Goal: Task Accomplishment & Management: Use online tool/utility

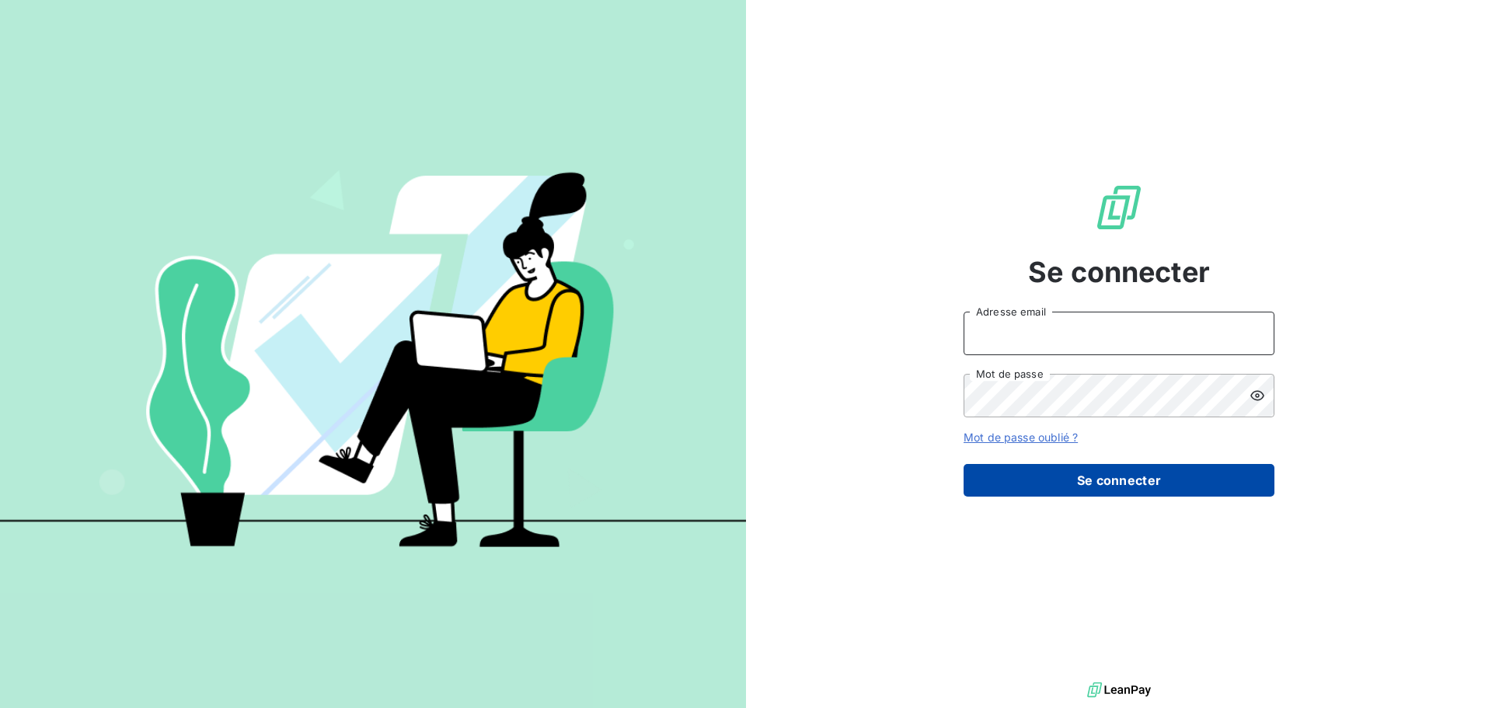
type input "peigne@serpe.fr"
click at [1128, 482] on button "Se connecter" at bounding box center [1119, 480] width 311 height 33
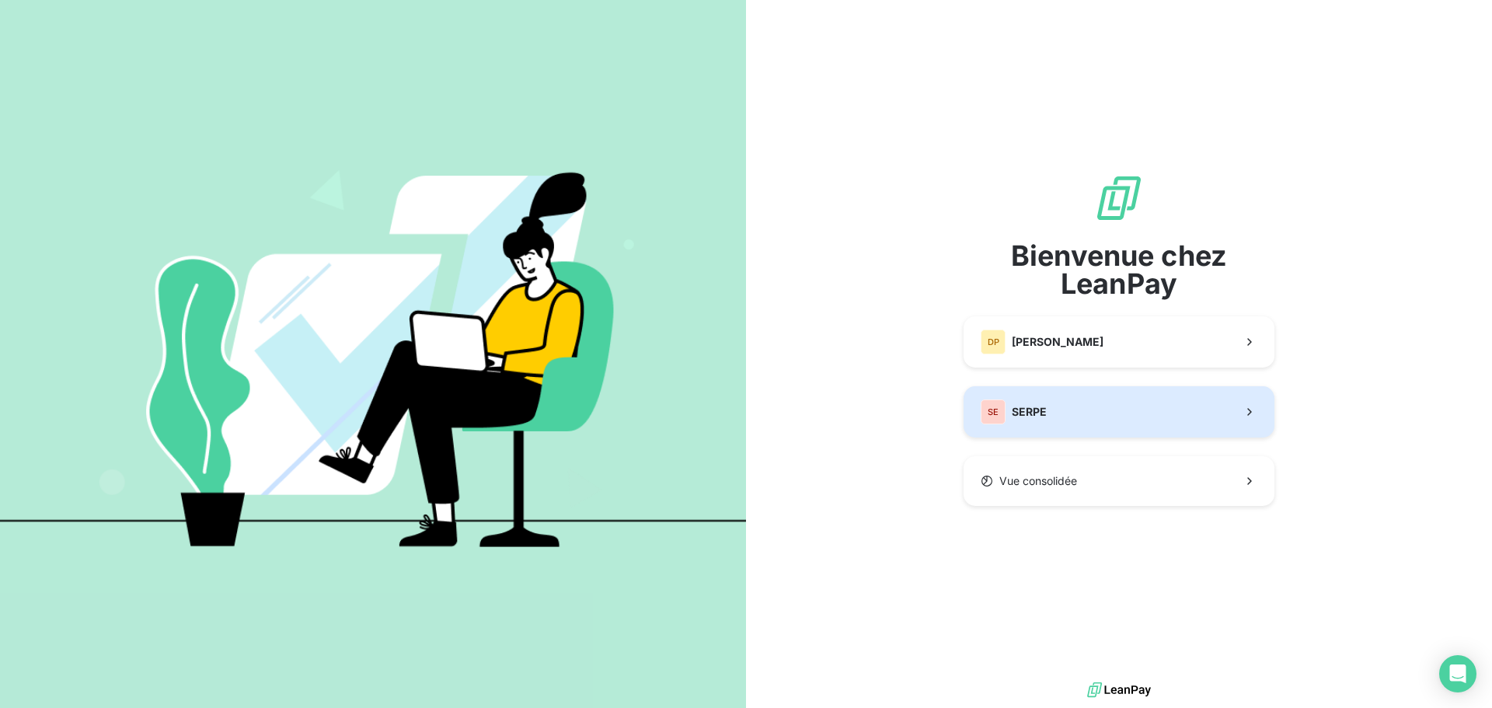
click at [1053, 428] on button "SE SERPE" at bounding box center [1119, 411] width 311 height 51
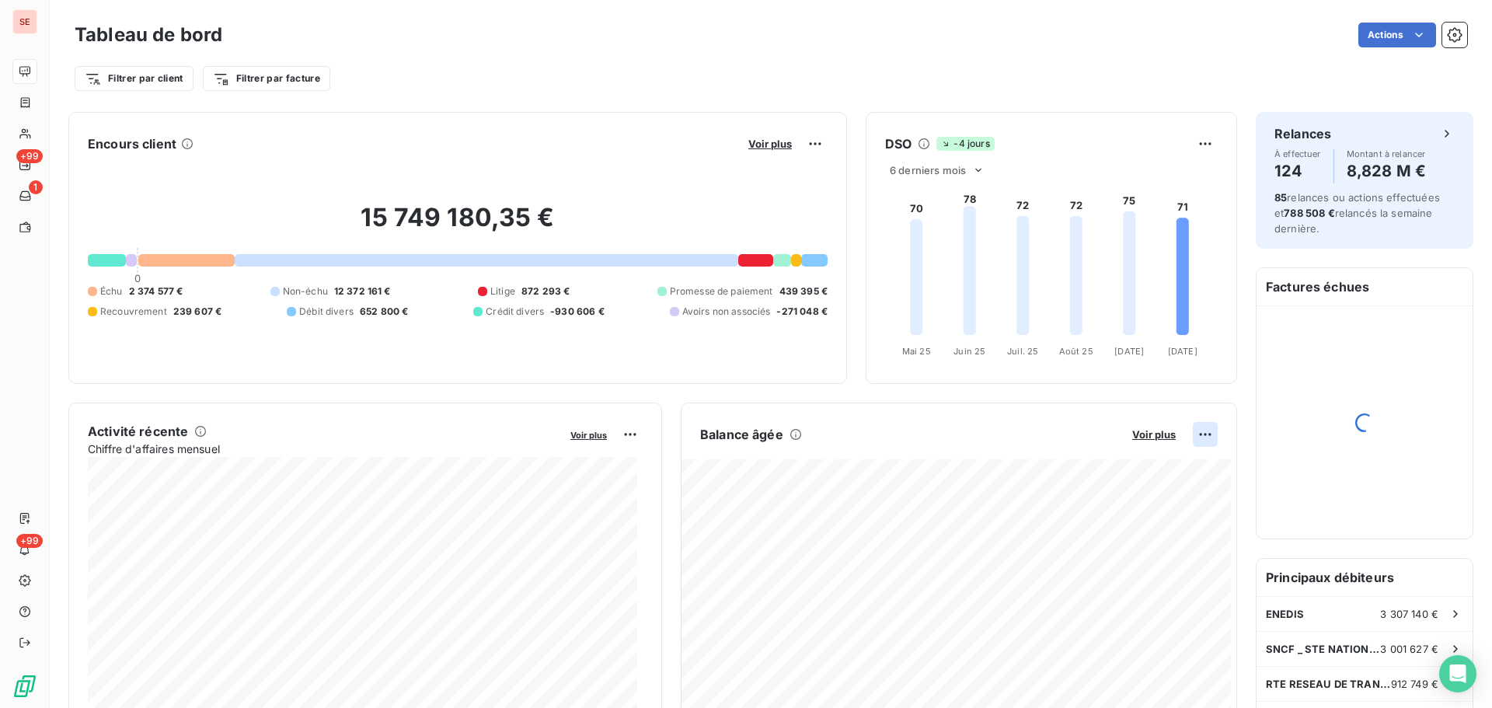
click at [1197, 433] on html "SE +99 1 +99 Tableau de bord Actions Filtrer par client Filtrer par facture Enc…" at bounding box center [746, 354] width 1492 height 708
click at [1165, 472] on div "Exporter" at bounding box center [1156, 468] width 87 height 25
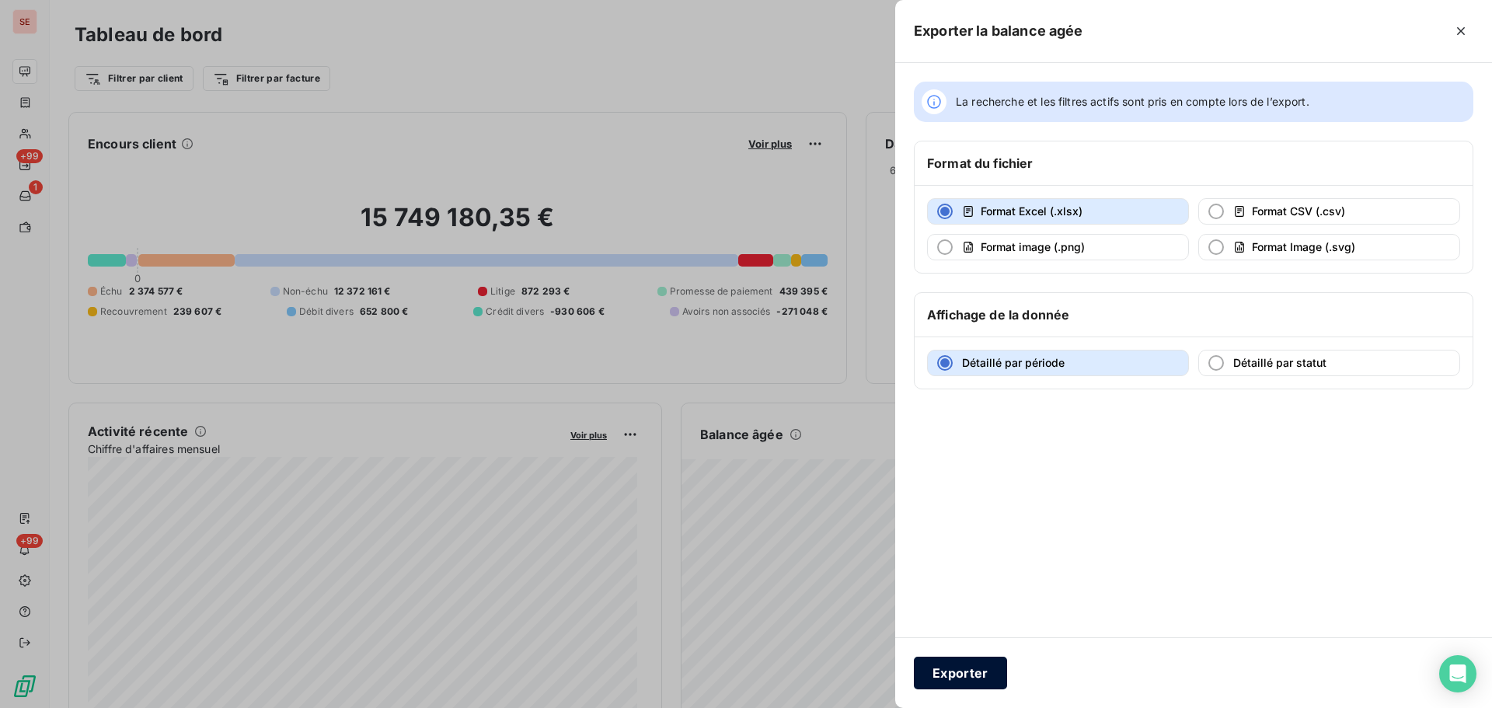
click at [972, 672] on button "Exporter" at bounding box center [960, 673] width 93 height 33
click at [973, 671] on button "Exporter" at bounding box center [960, 673] width 93 height 33
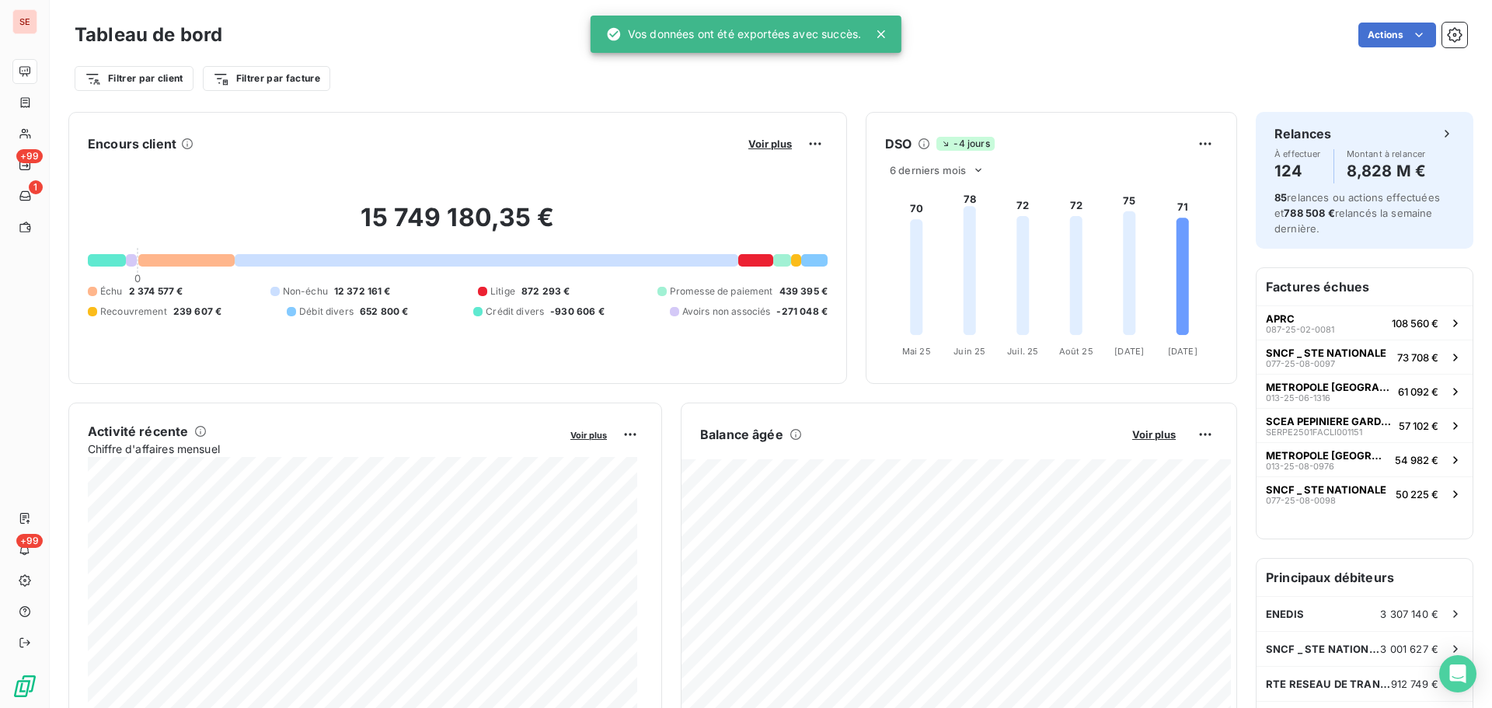
click at [616, 127] on div "Encours client Voir plus 15 749 180,35 € 0 Échu 2 374 577 € Non-échu 12 372 161…" at bounding box center [457, 248] width 779 height 272
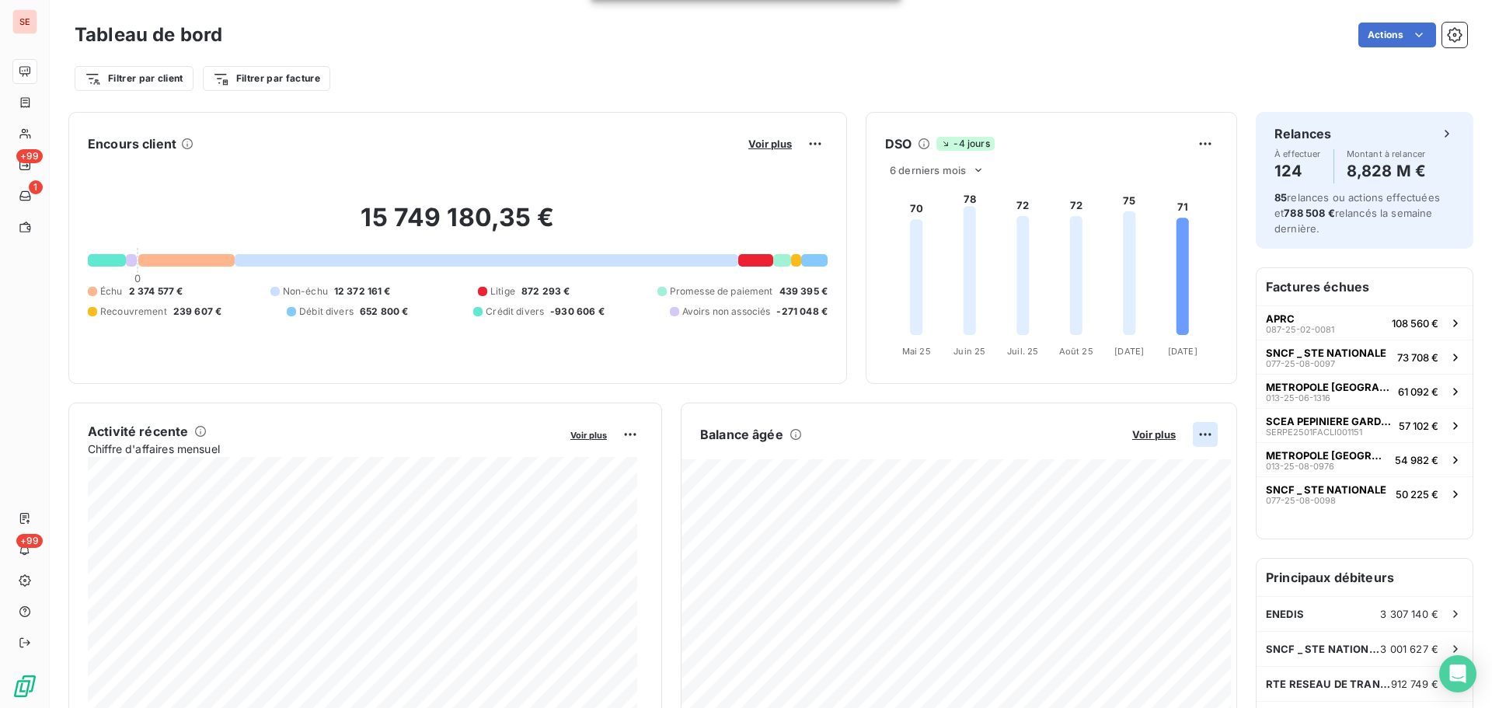
click at [1199, 435] on html "SE +99 1 +99 Tableau de bord Actions Filtrer par client Filtrer par facture Enc…" at bounding box center [746, 354] width 1492 height 708
click at [1170, 473] on div "Exporter" at bounding box center [1156, 468] width 87 height 25
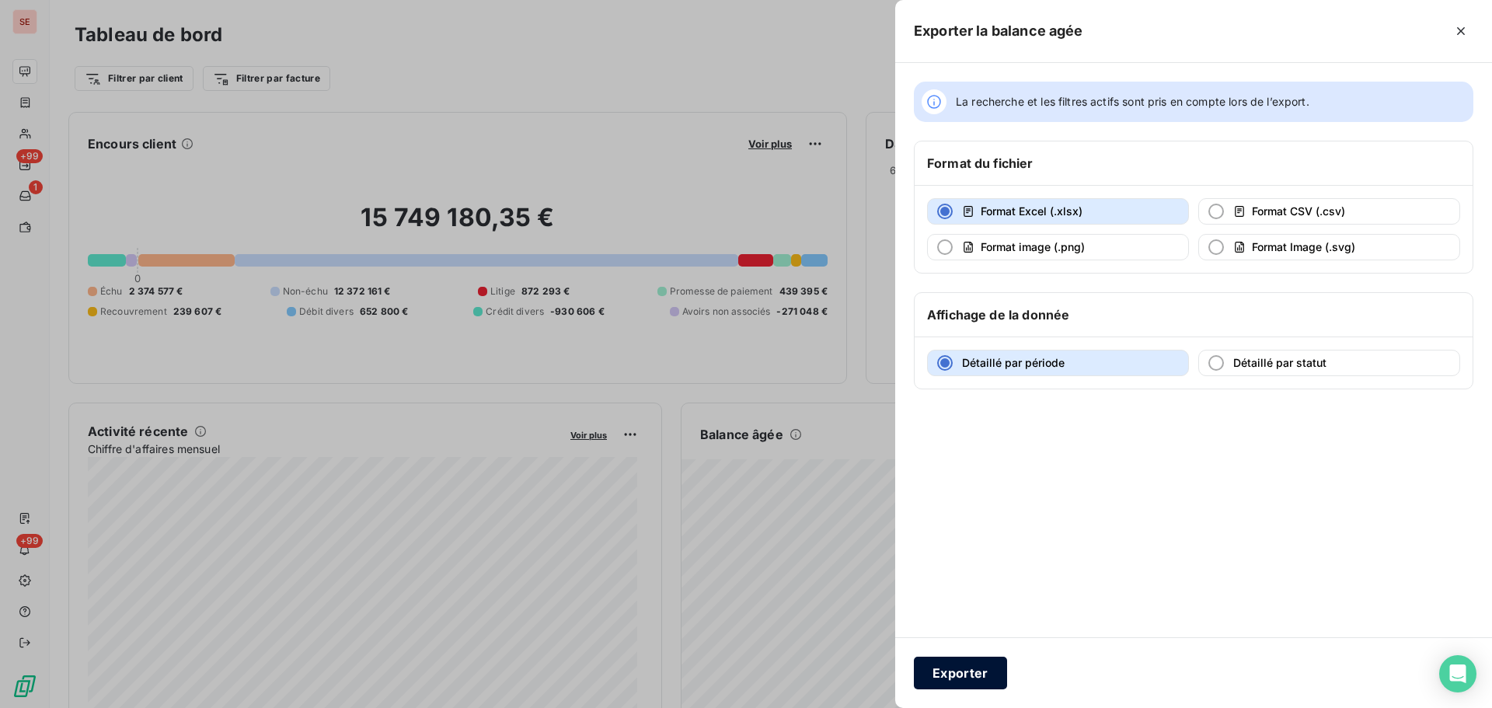
click at [978, 668] on button "Exporter" at bounding box center [960, 673] width 93 height 33
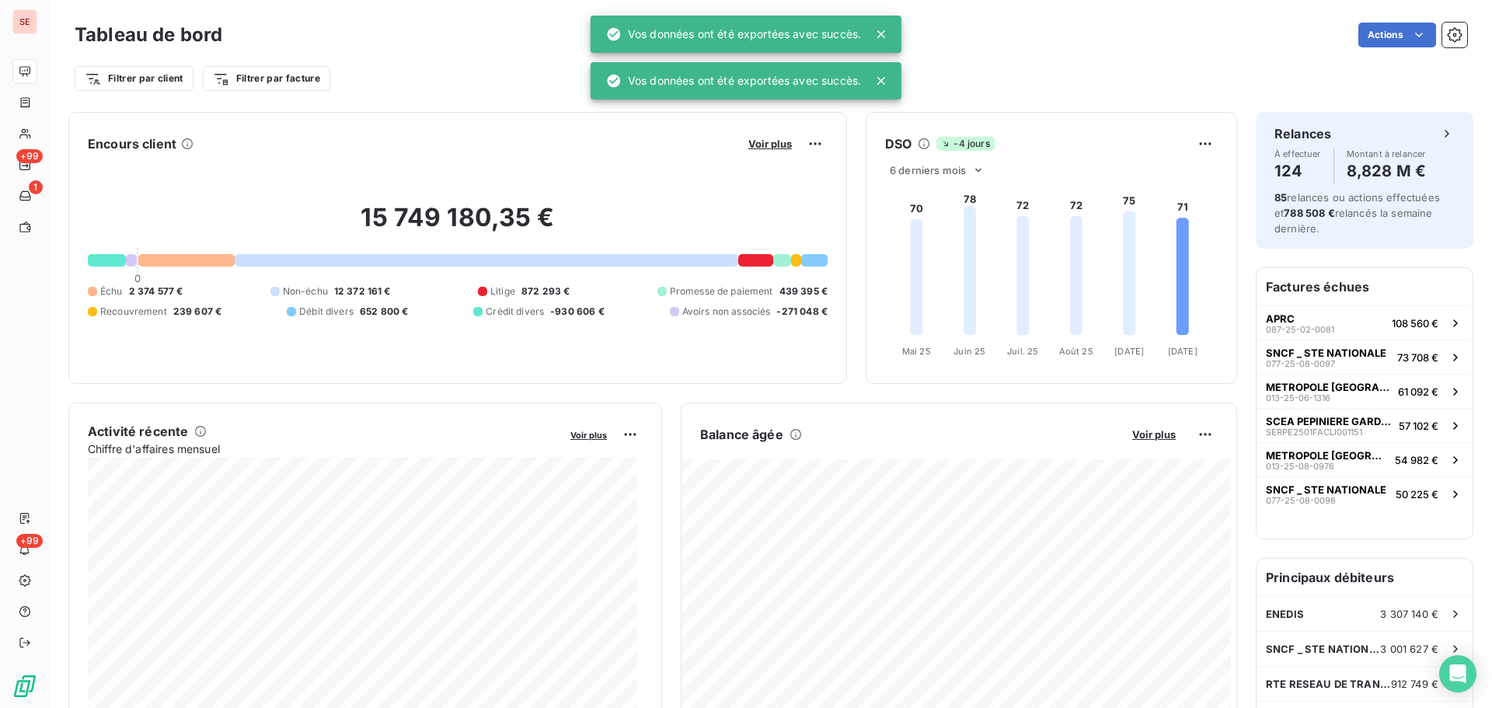
click at [988, 47] on div "Actions" at bounding box center [854, 35] width 1226 height 25
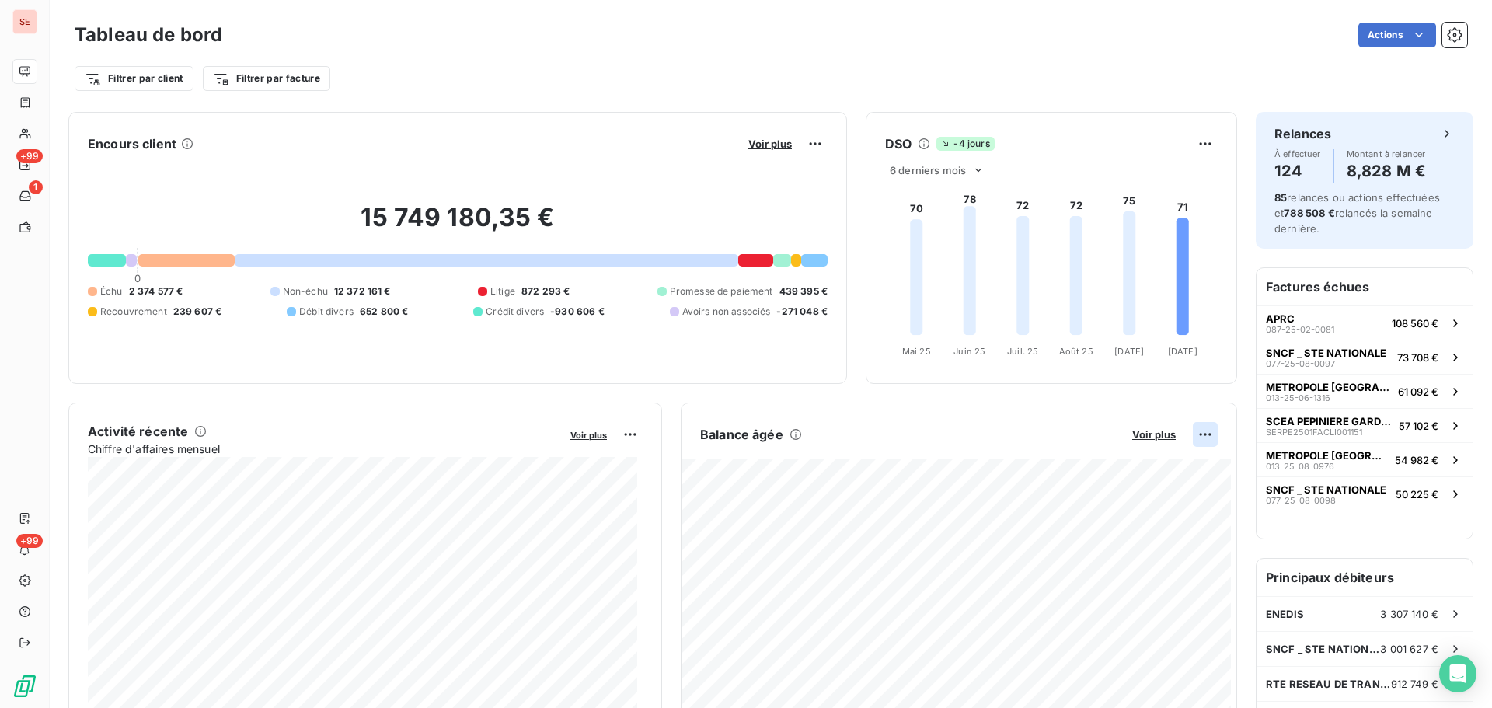
click at [1189, 438] on html "SE +99 1 +99 Tableau de bord Actions Filtrer par client Filtrer par facture Enc…" at bounding box center [746, 354] width 1492 height 708
click at [1160, 479] on div "Exporter" at bounding box center [1156, 468] width 87 height 25
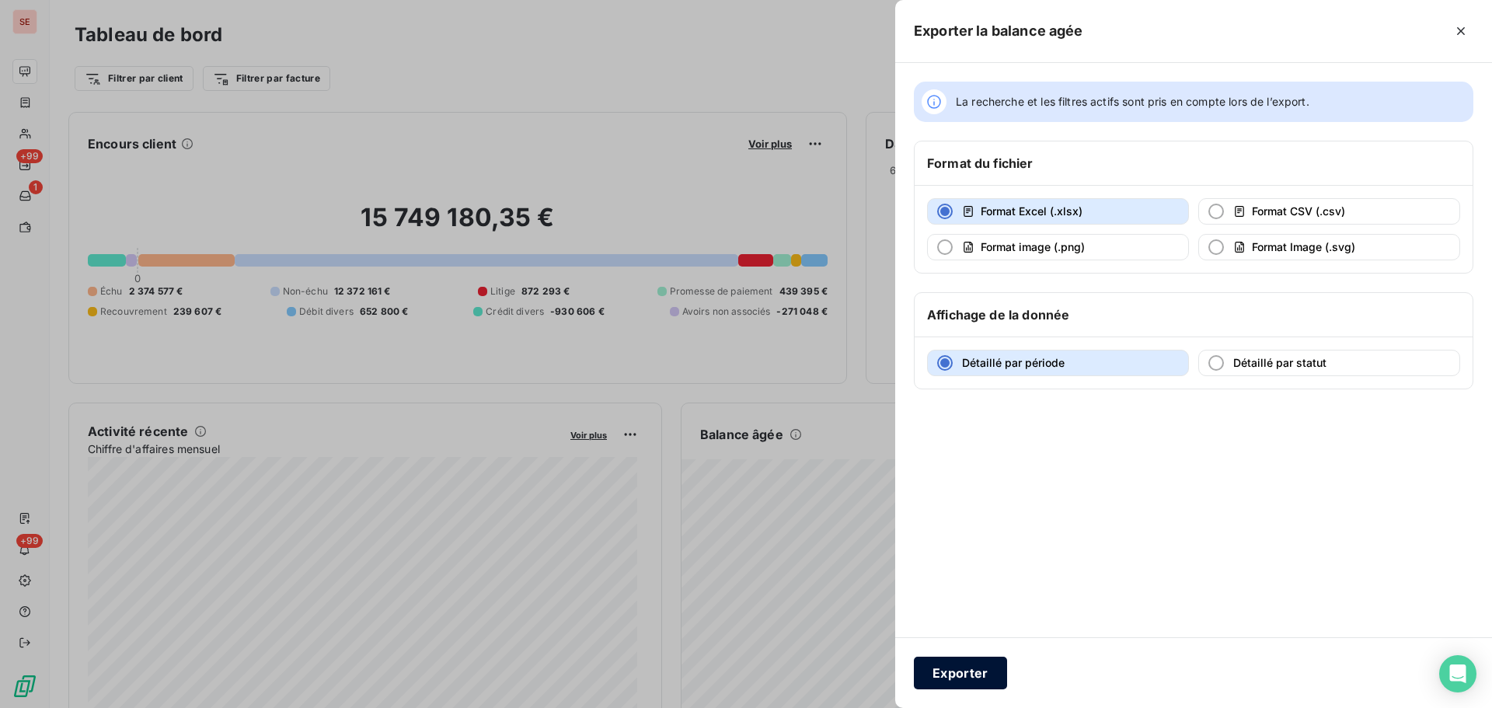
click at [972, 664] on button "Exporter" at bounding box center [960, 673] width 93 height 33
click at [985, 682] on button "Exporter" at bounding box center [960, 673] width 93 height 33
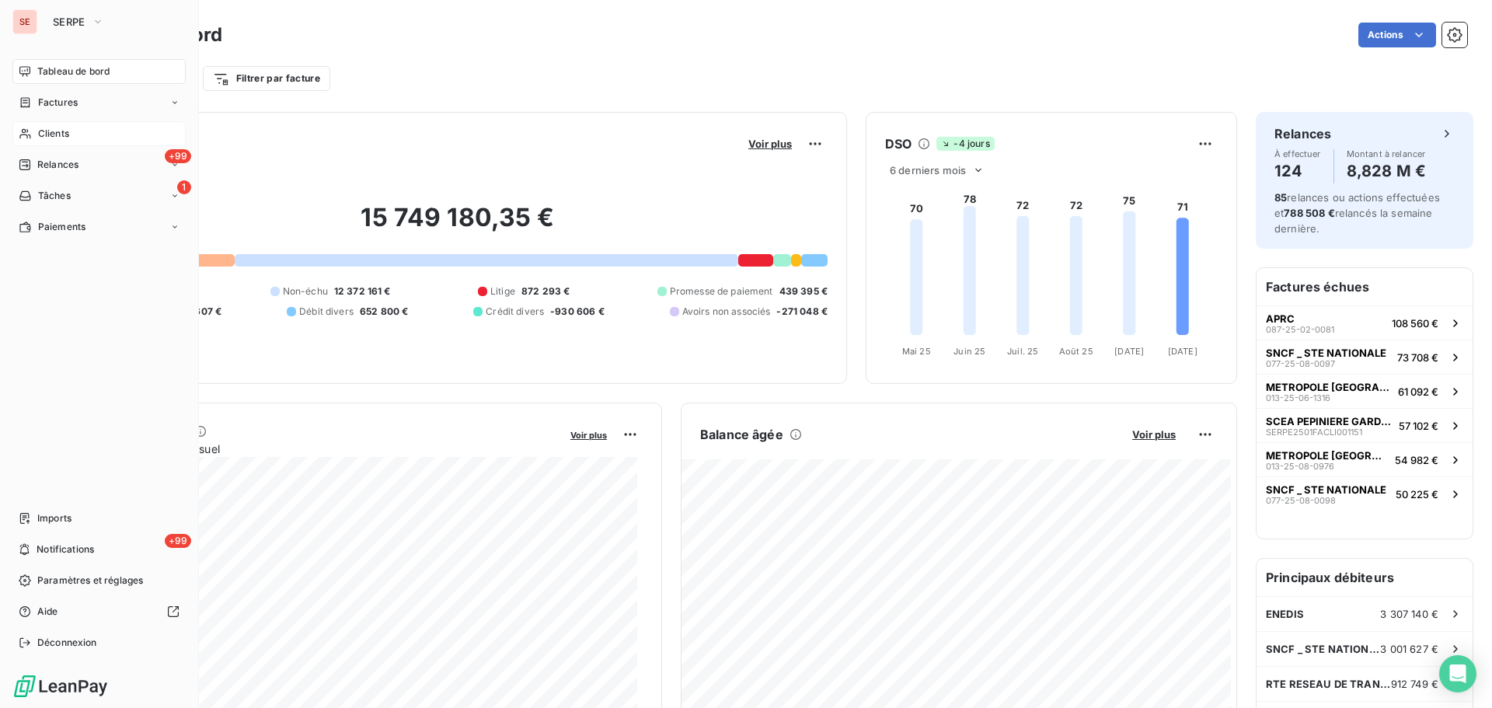
click at [82, 127] on div "Clients" at bounding box center [98, 133] width 173 height 25
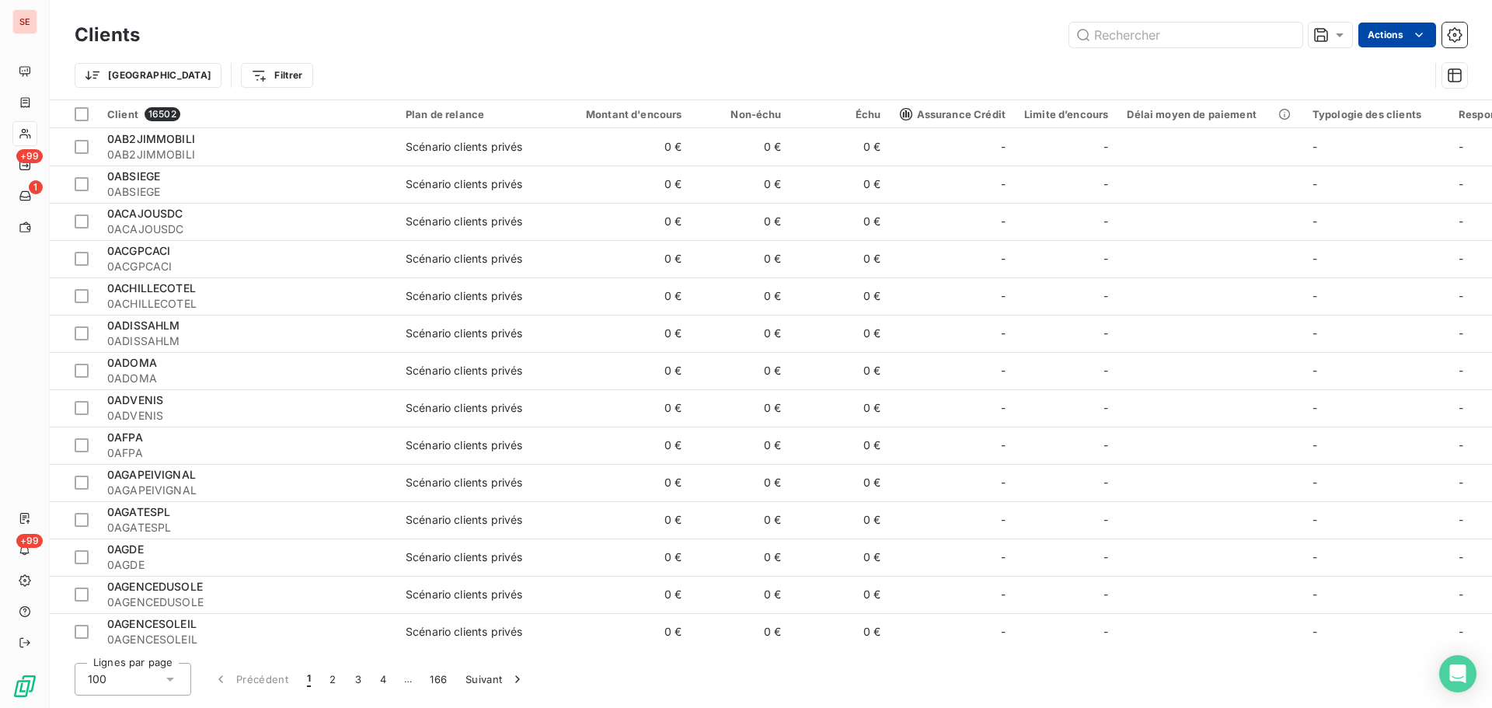
click at [1404, 33] on html "SE +99 1 +99 Clients Actions Trier Filtrer Client 16502 Plan de relance Montant…" at bounding box center [746, 354] width 1492 height 708
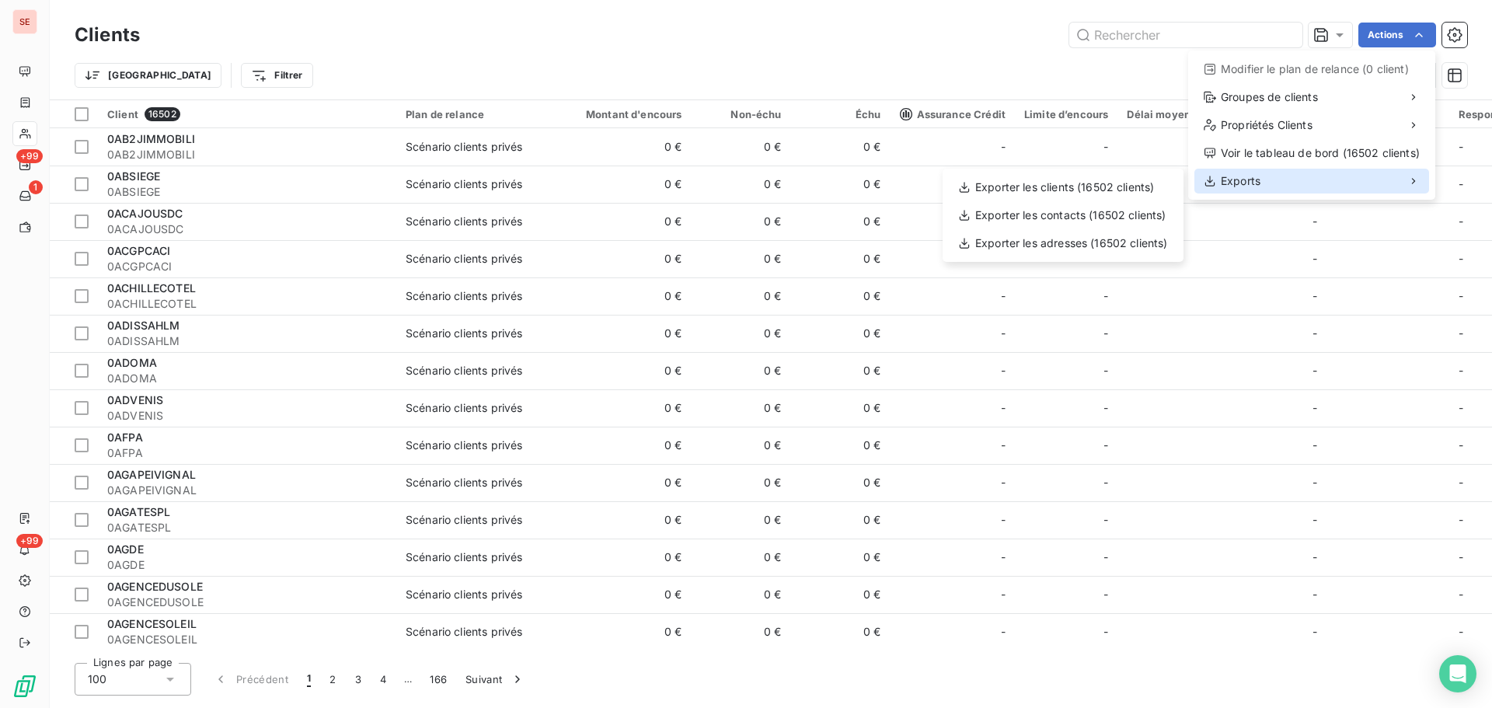
click at [1315, 179] on div "Exports" at bounding box center [1311, 181] width 235 height 25
click at [1116, 189] on div "Exporter les clients (16502 clients)" at bounding box center [1063, 187] width 228 height 25
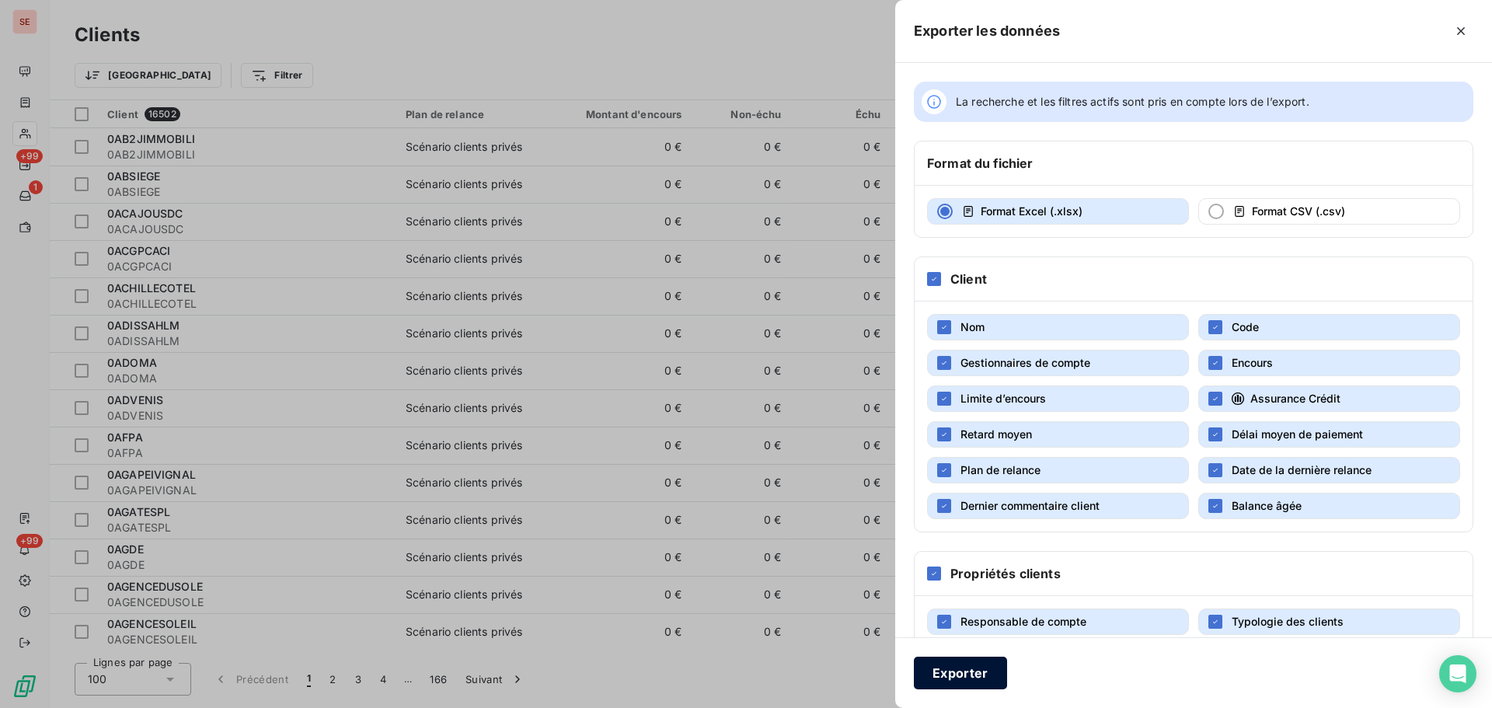
click at [978, 671] on button "Exporter" at bounding box center [960, 673] width 93 height 33
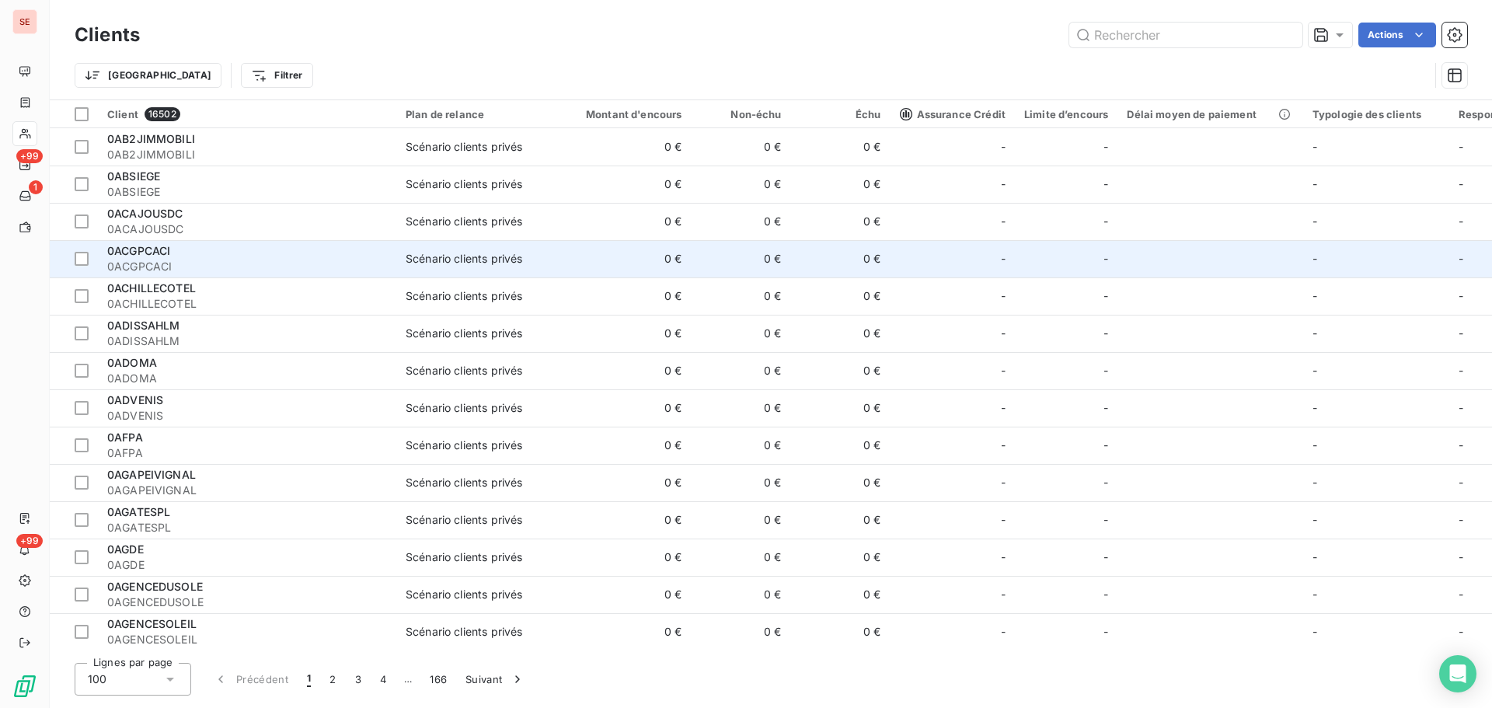
click at [954, 252] on div "-" at bounding box center [953, 258] width 106 height 25
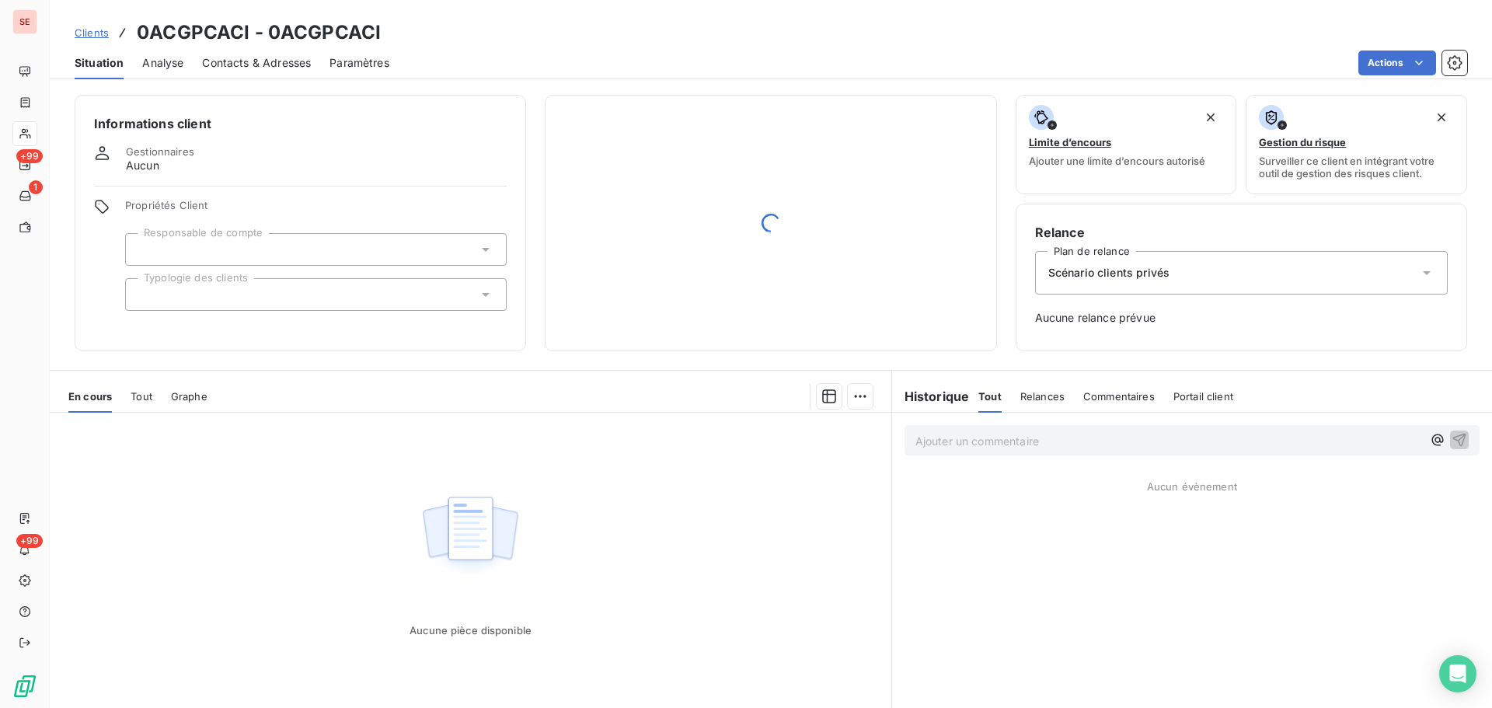
click at [786, 47] on div "Situation Analyse Contacts & Adresses Paramètres Actions" at bounding box center [771, 63] width 1442 height 33
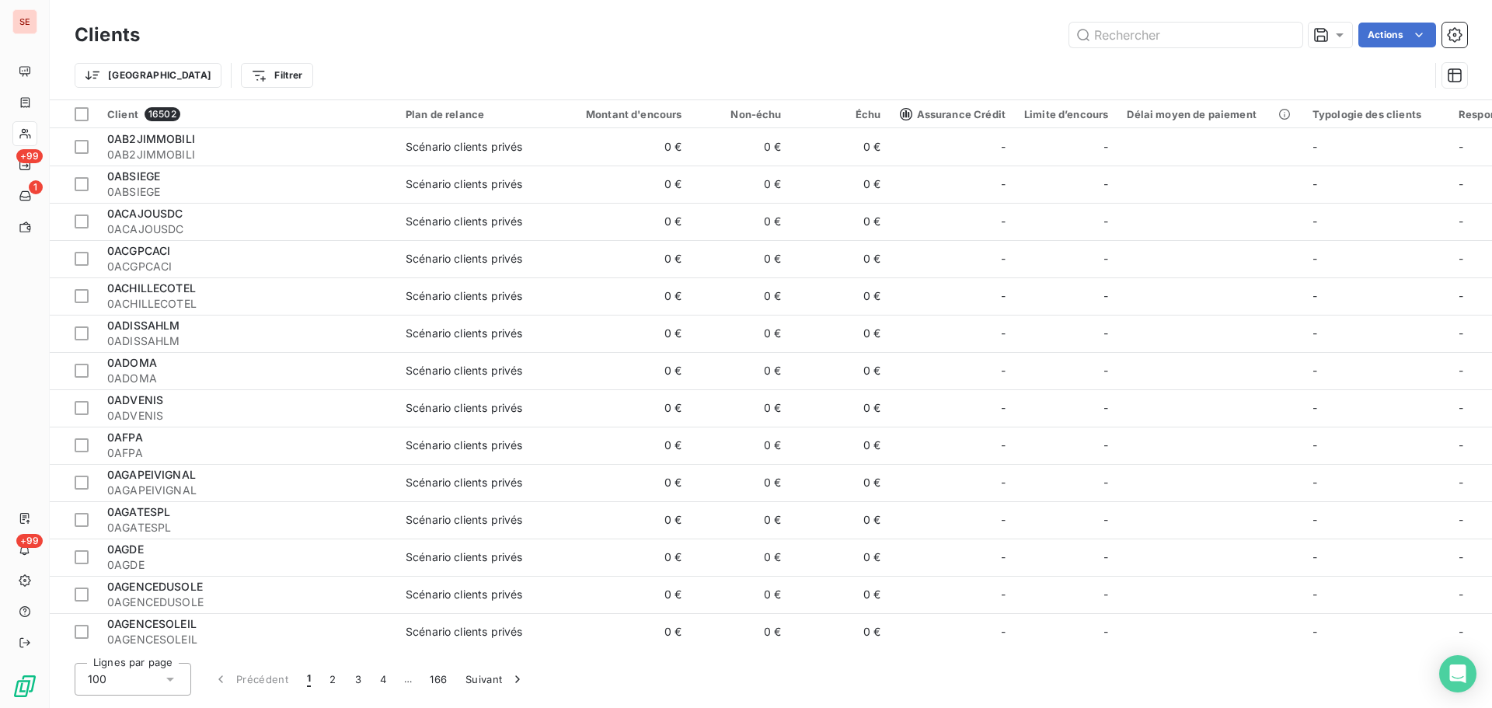
click at [801, 57] on div "Trier Filtrer" at bounding box center [771, 75] width 1393 height 48
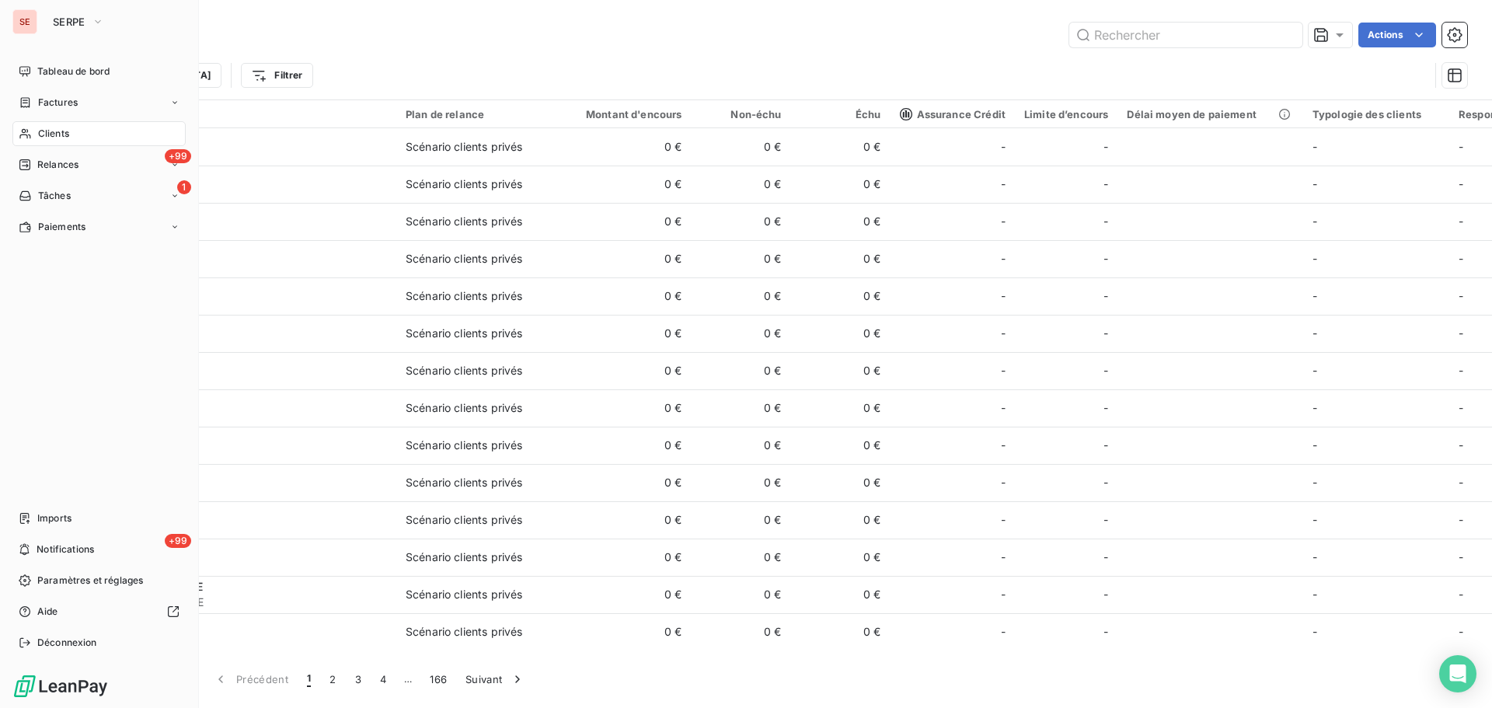
click at [41, 133] on span "Clients" at bounding box center [53, 134] width 31 height 14
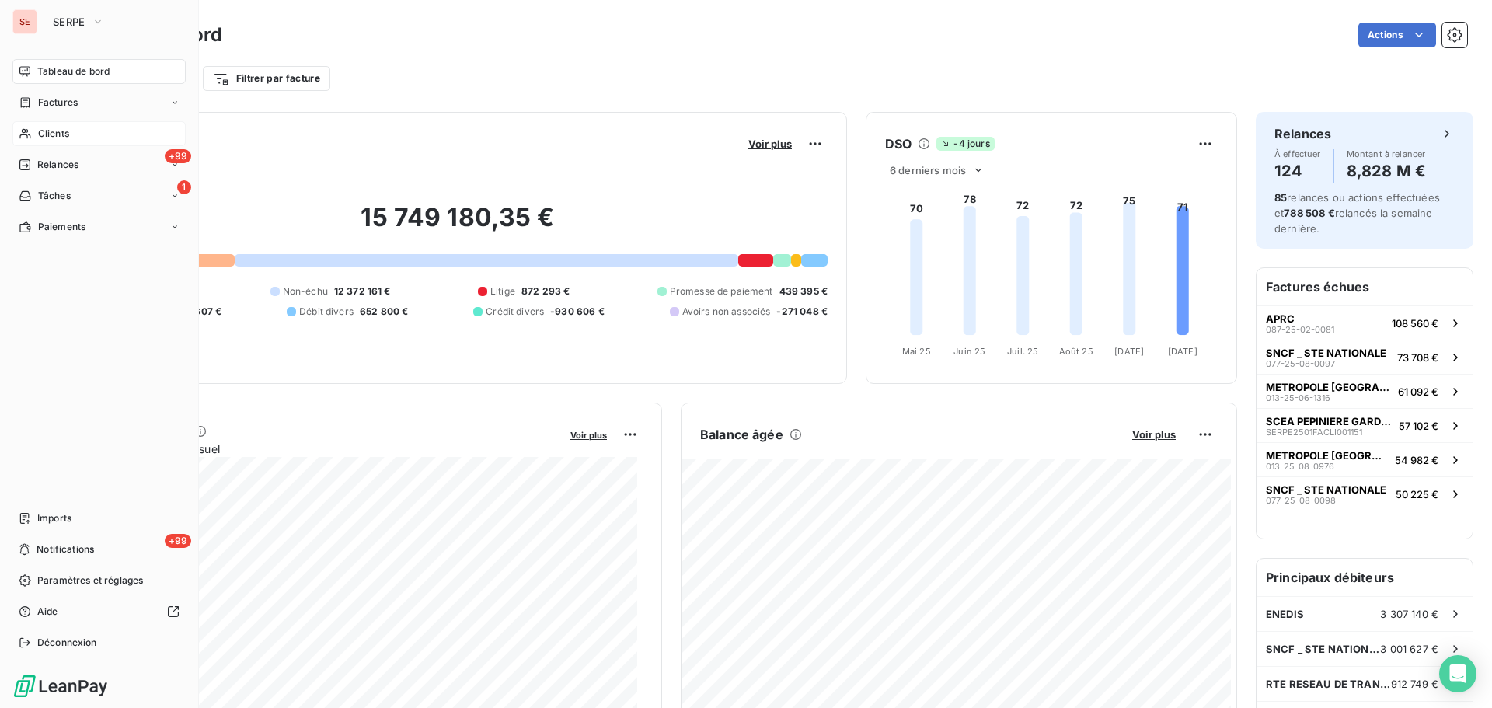
click at [56, 131] on span "Clients" at bounding box center [53, 134] width 31 height 14
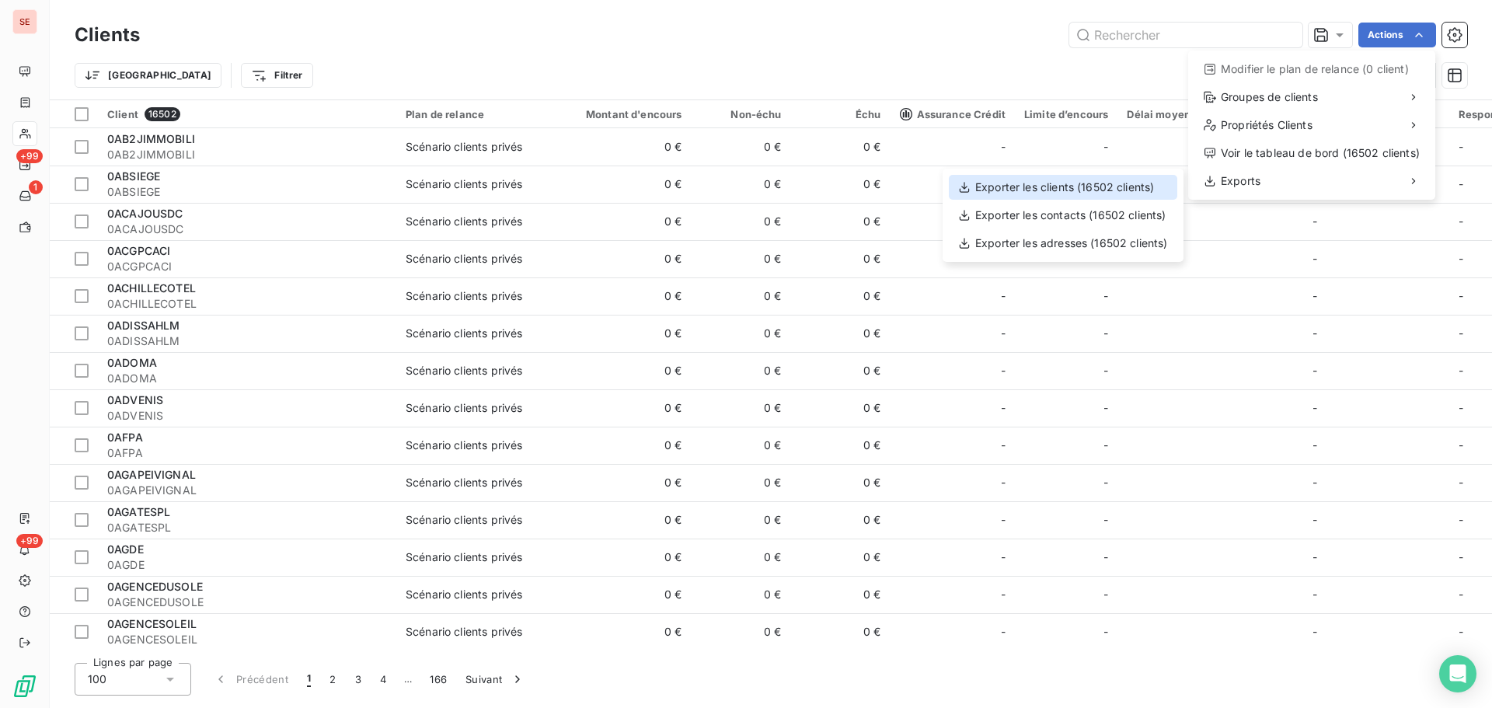
click at [1124, 176] on div "Exporter les clients (16502 clients)" at bounding box center [1063, 187] width 228 height 25
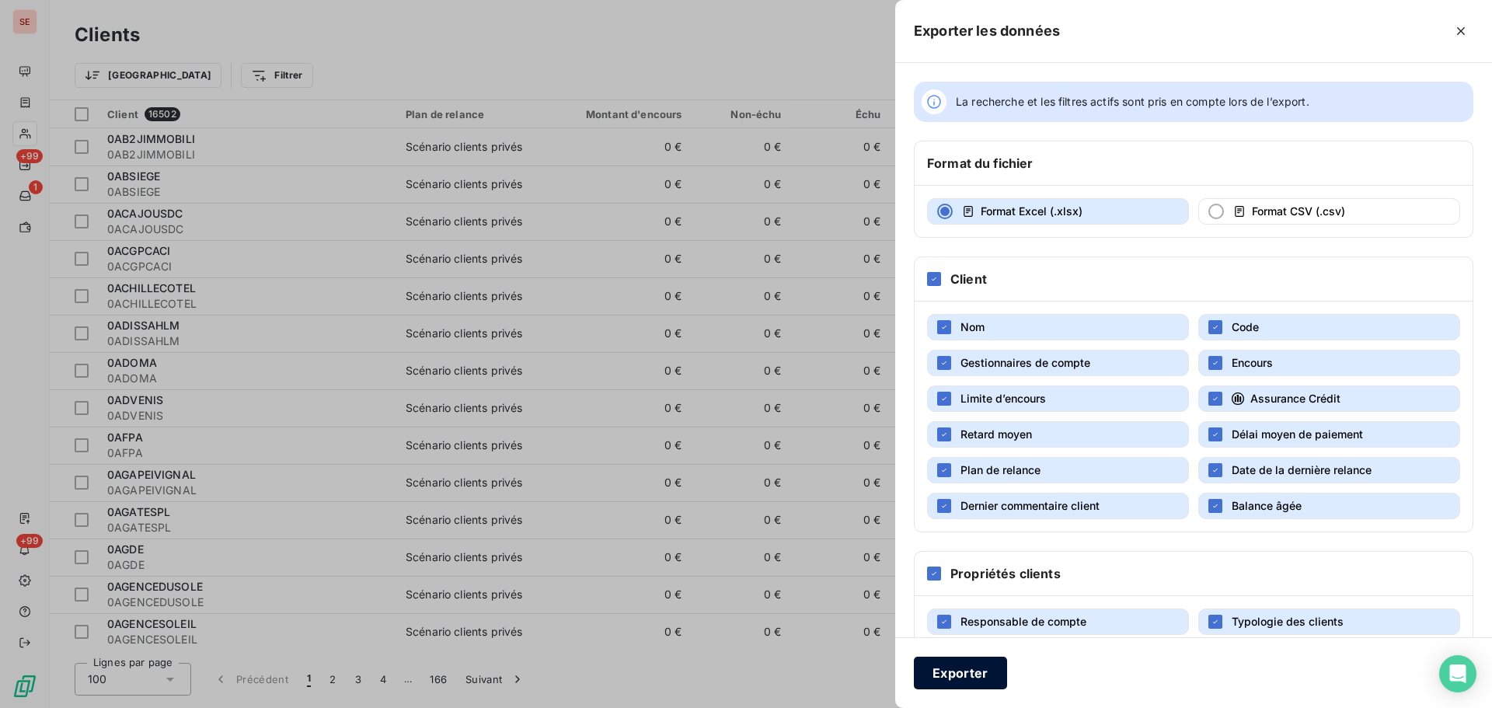
click at [953, 673] on button "Exporter" at bounding box center [960, 673] width 93 height 33
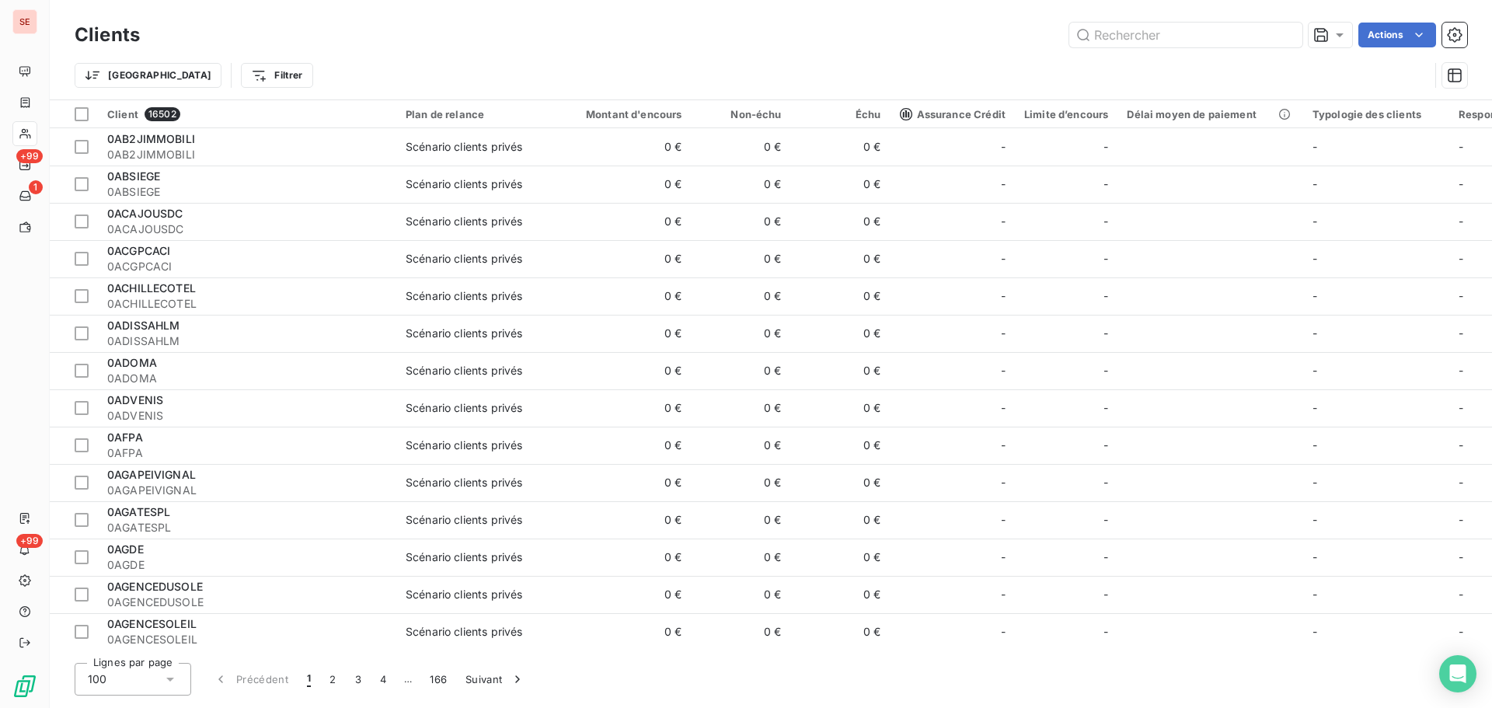
click at [1410, 37] on html "SE +99 1 +99 Clients Actions Trier Filtrer Client 16502 Plan de relance Montant…" at bounding box center [746, 354] width 1492 height 708
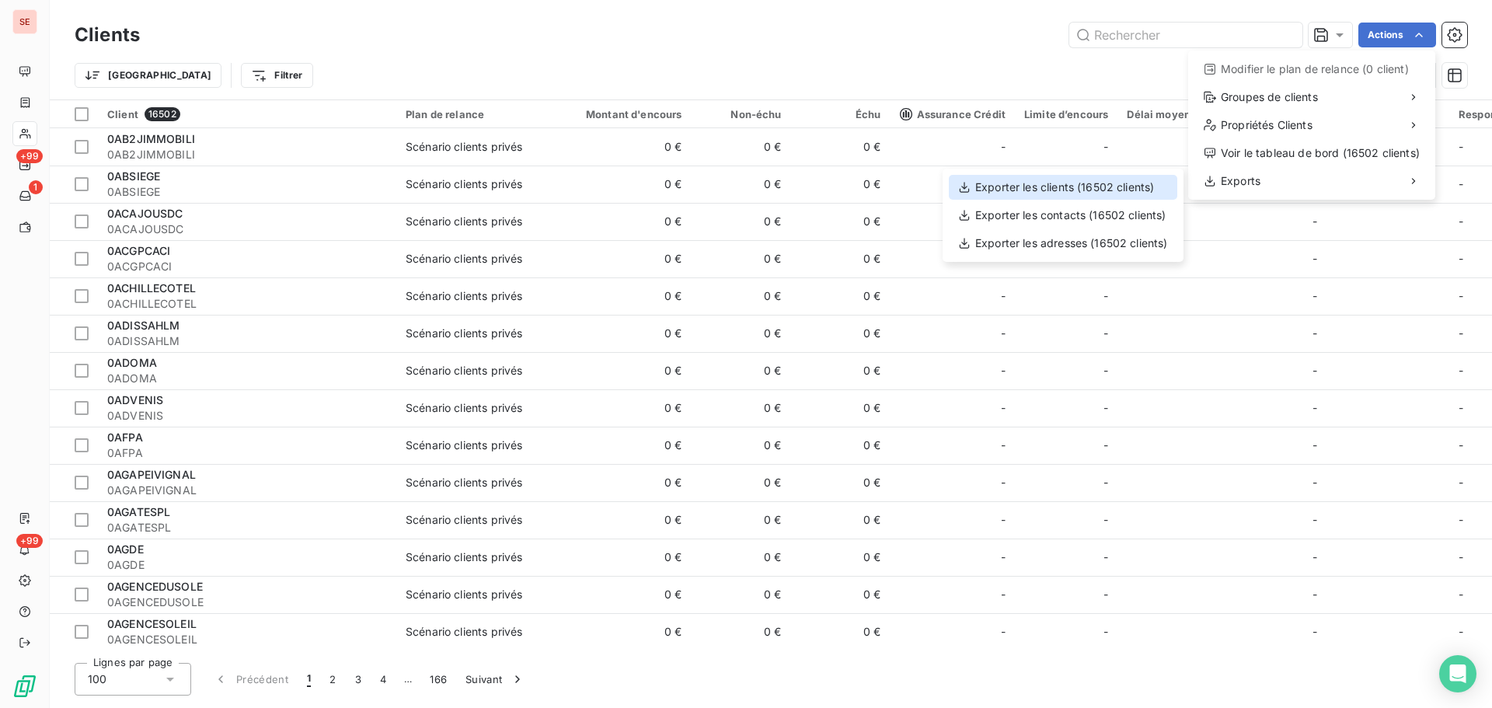
click at [1150, 188] on div "Exporter les clients (16502 clients)" at bounding box center [1063, 187] width 228 height 25
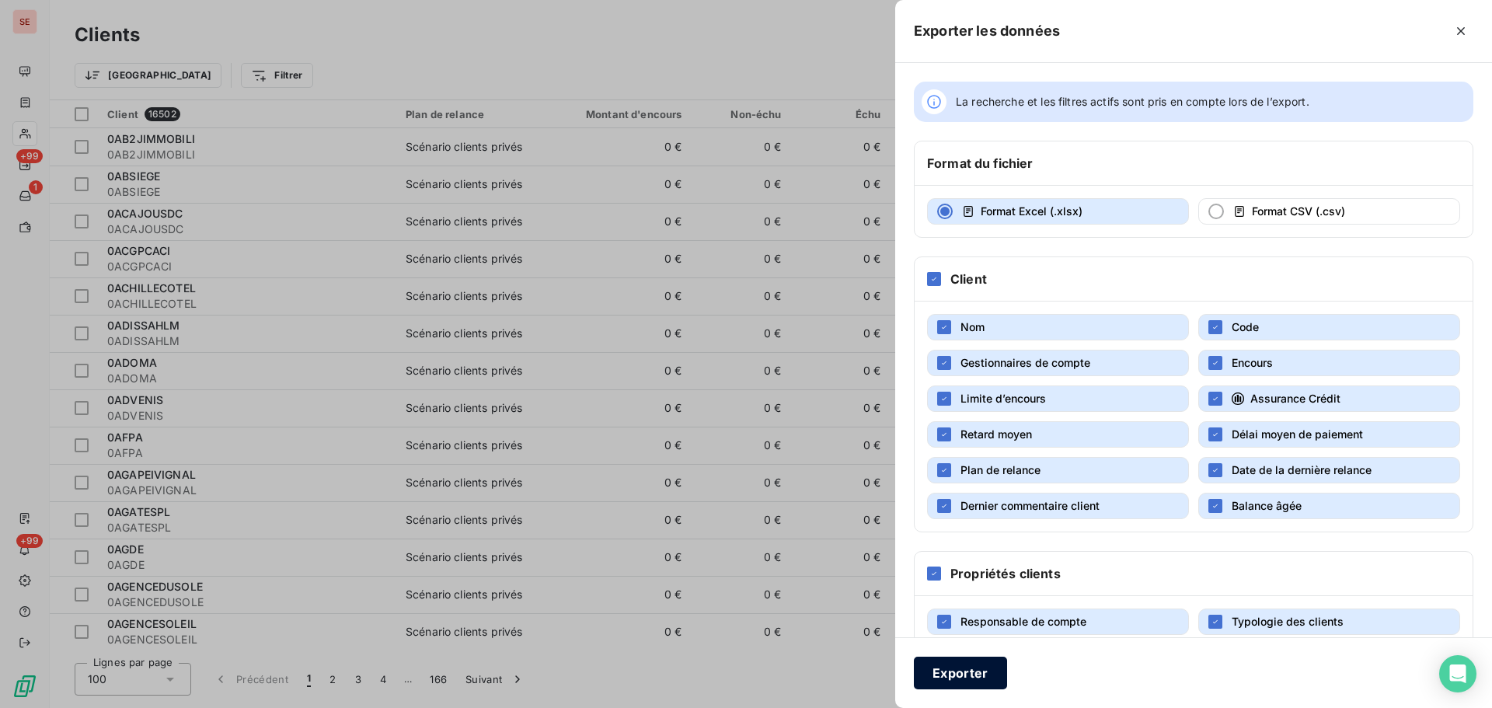
click at [960, 674] on button "Exporter" at bounding box center [960, 673] width 93 height 33
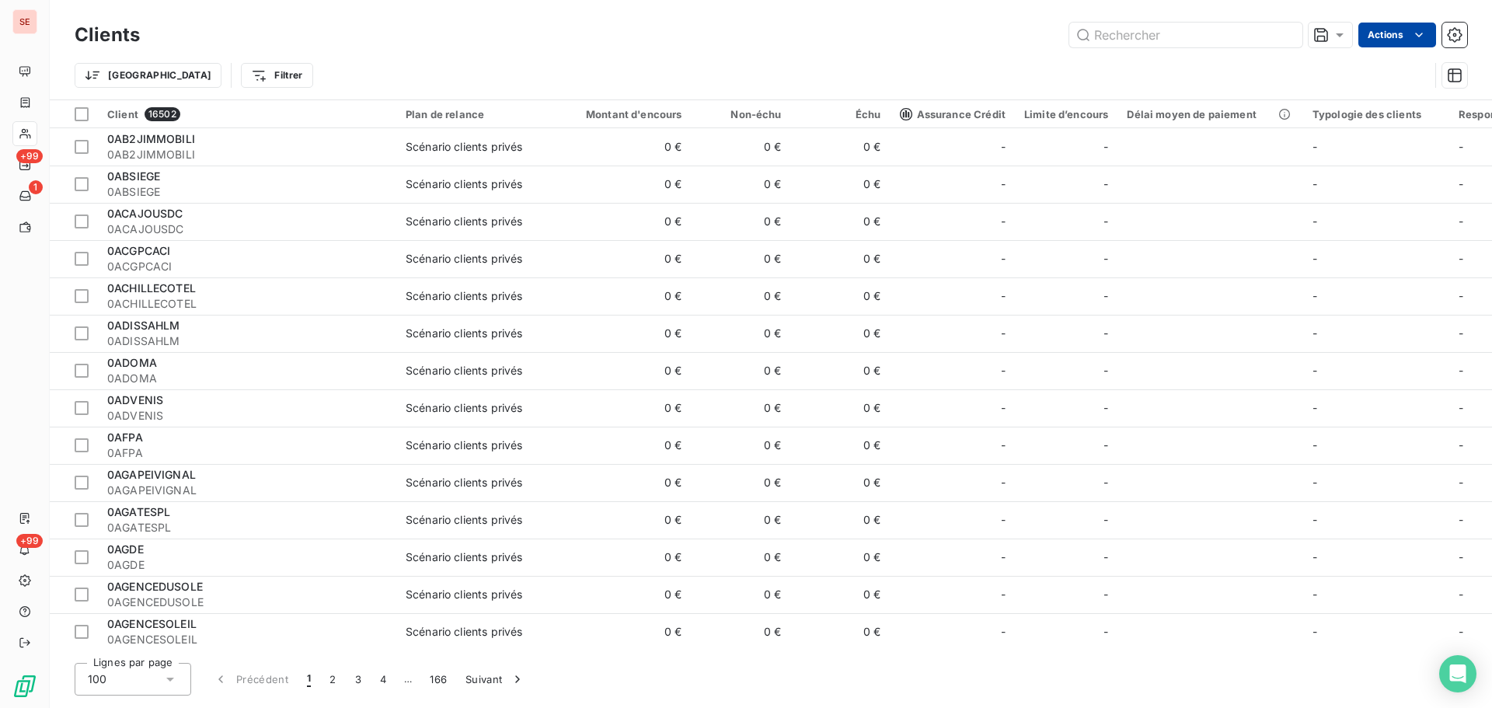
click at [1386, 37] on html "SE +99 1 +99 Clients Actions Trier Filtrer Client 16502 Plan de relance Montant…" at bounding box center [746, 354] width 1492 height 708
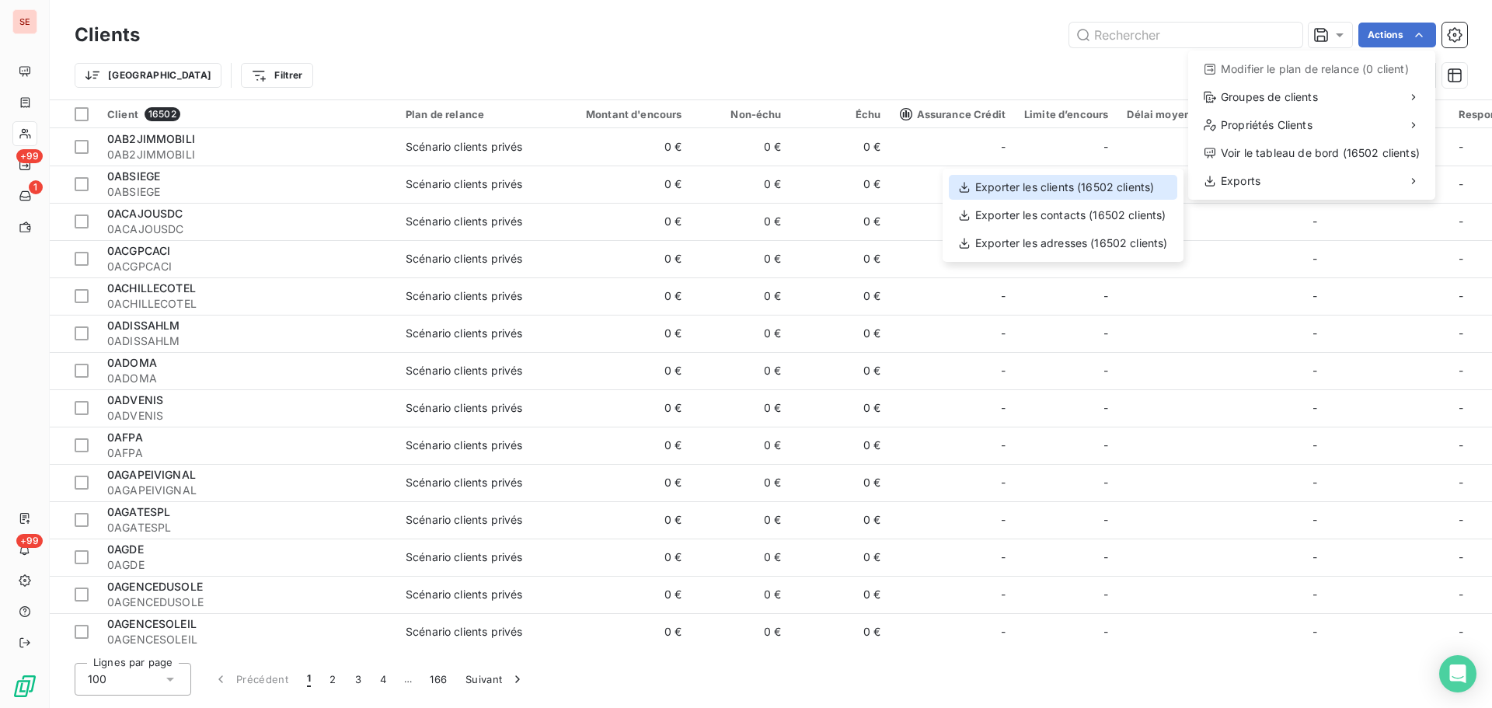
click at [1138, 186] on div "Exporter les clients (16502 clients)" at bounding box center [1063, 187] width 228 height 25
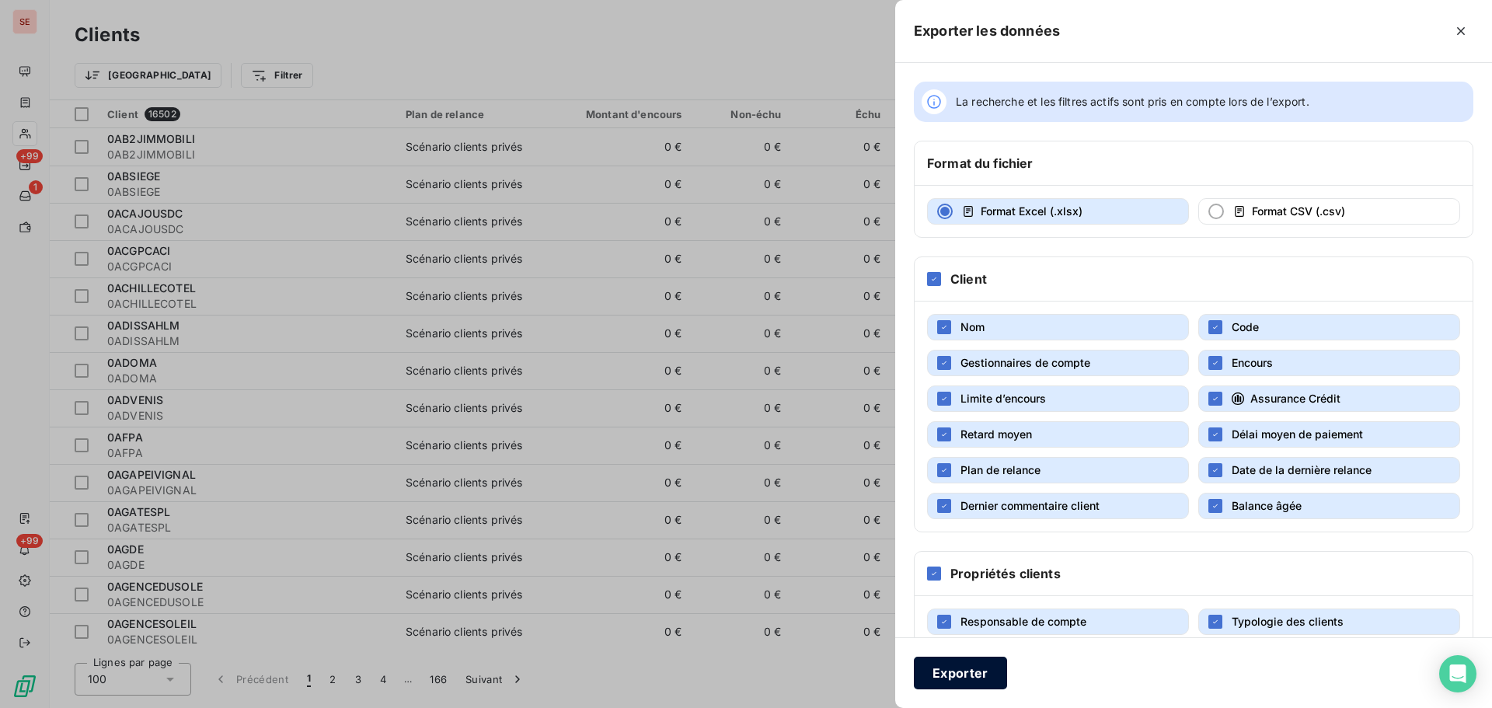
click at [961, 670] on button "Exporter" at bounding box center [960, 673] width 93 height 33
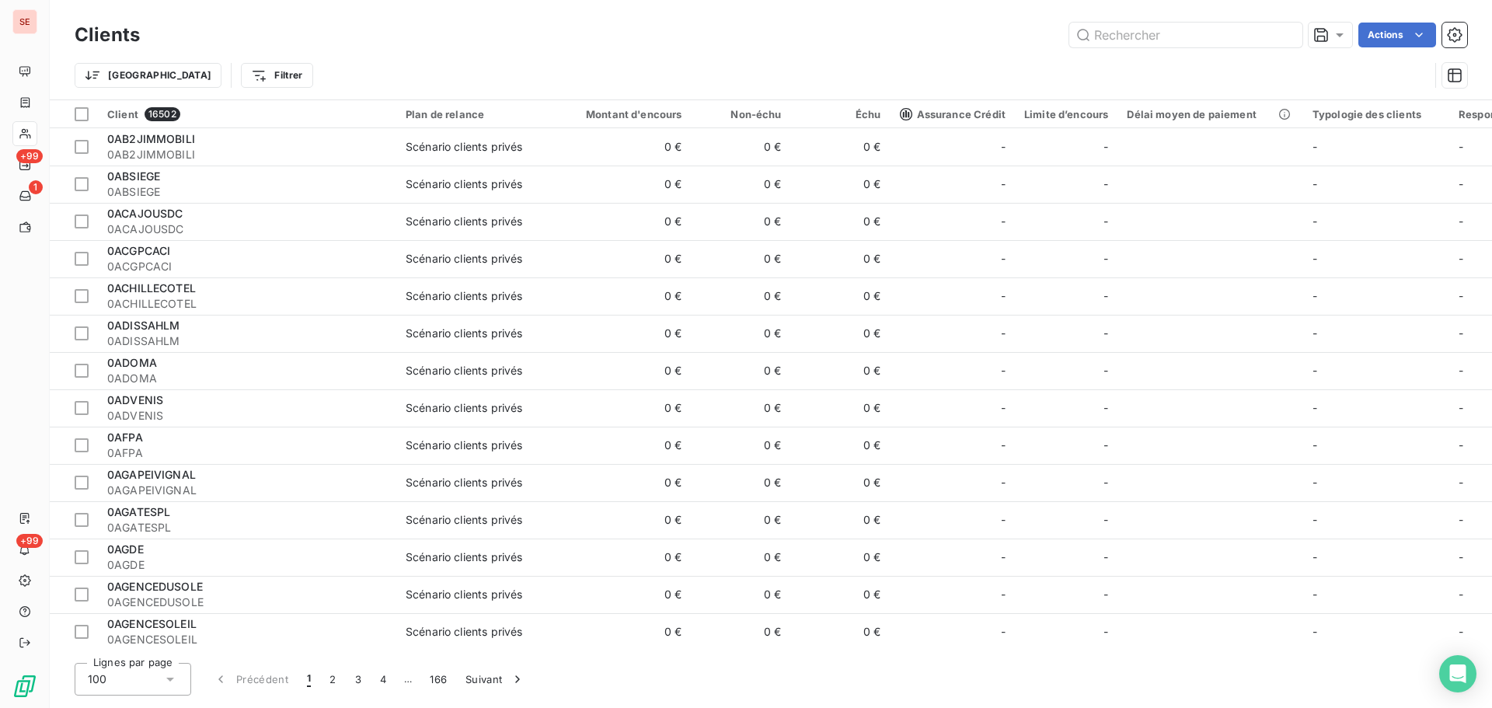
type input "bouygues"
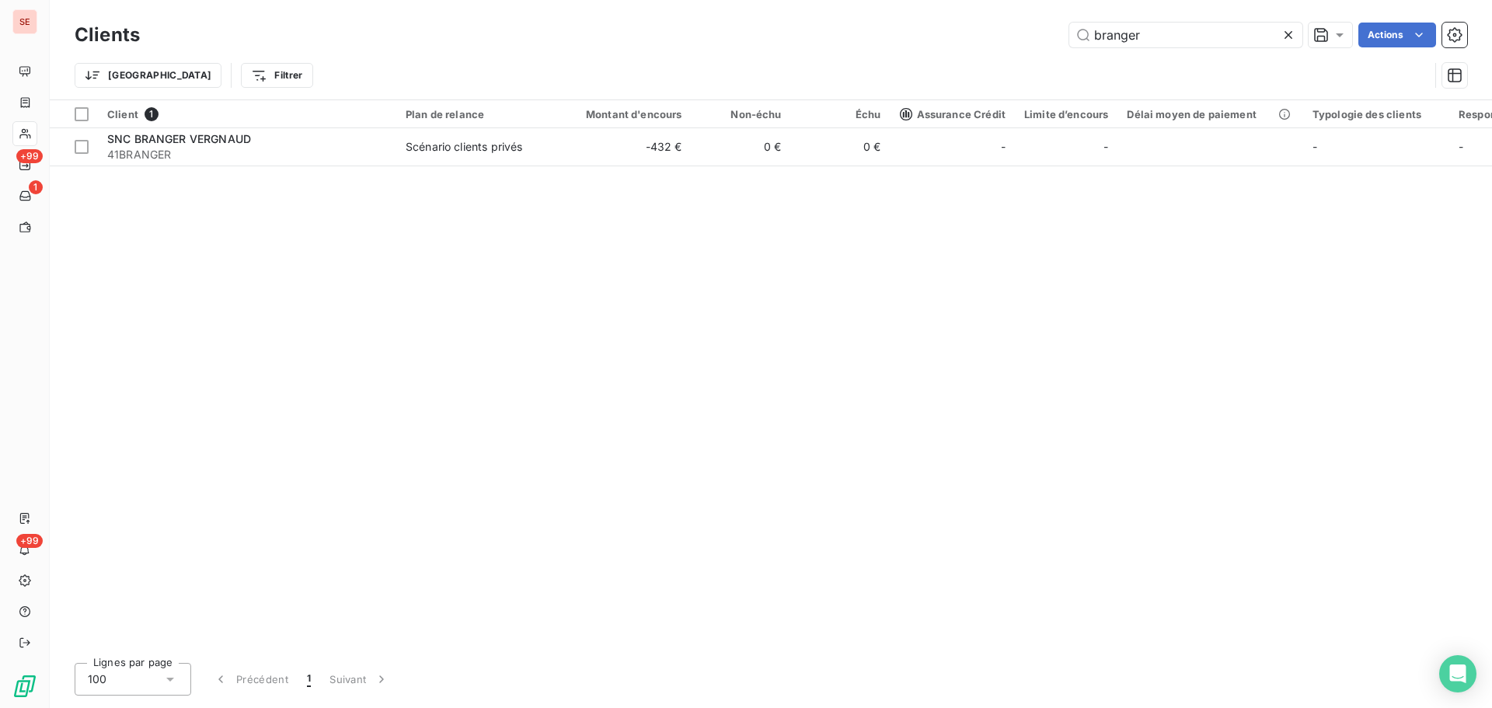
type input "cd31"
